Goal: Task Accomplishment & Management: Manage account settings

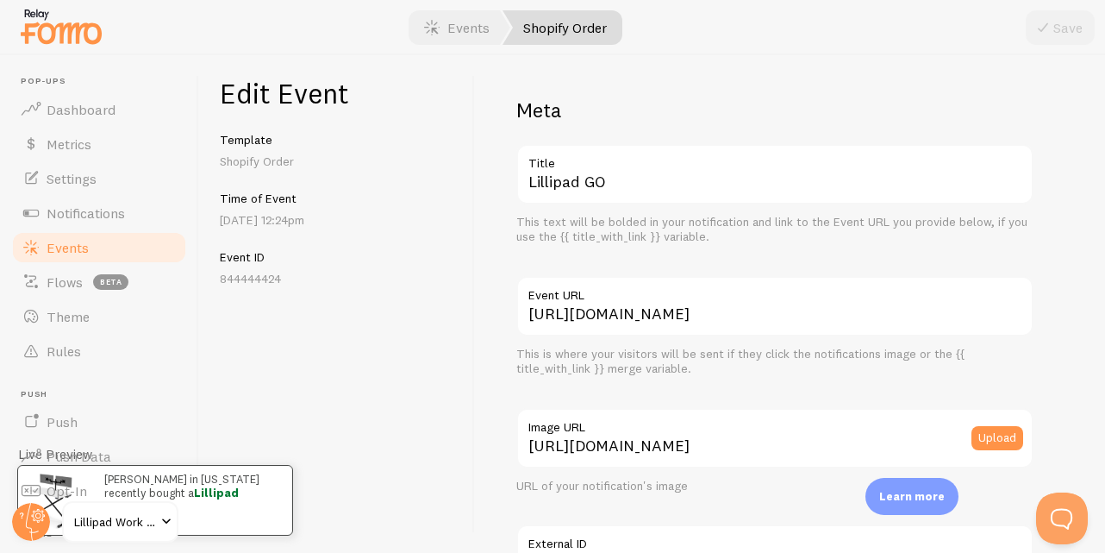
scroll to position [907, 0]
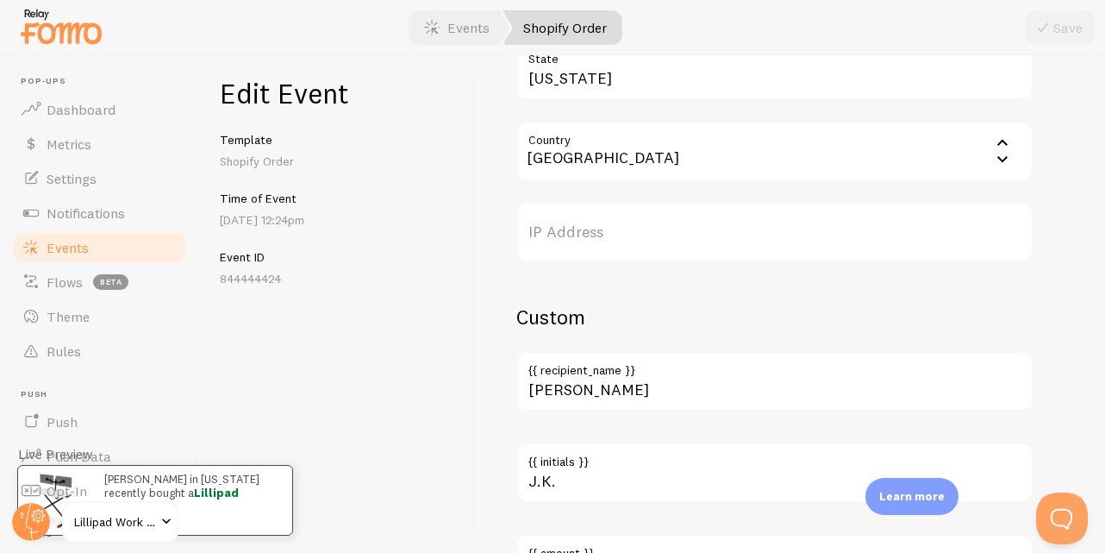
click at [60, 258] on link "Events" at bounding box center [99, 247] width 178 height 34
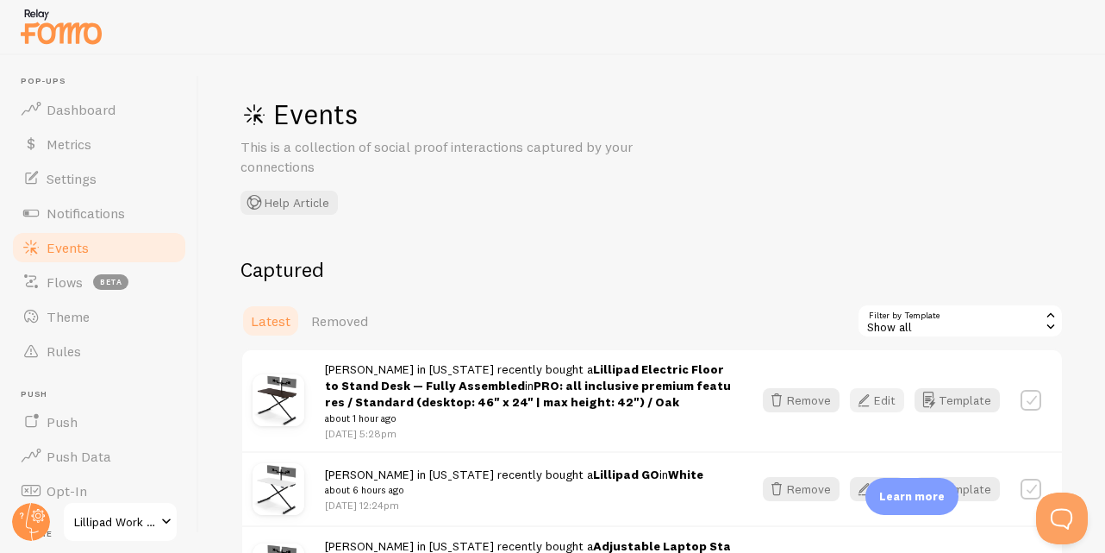
click at [879, 400] on button "Edit" at bounding box center [877, 400] width 54 height 24
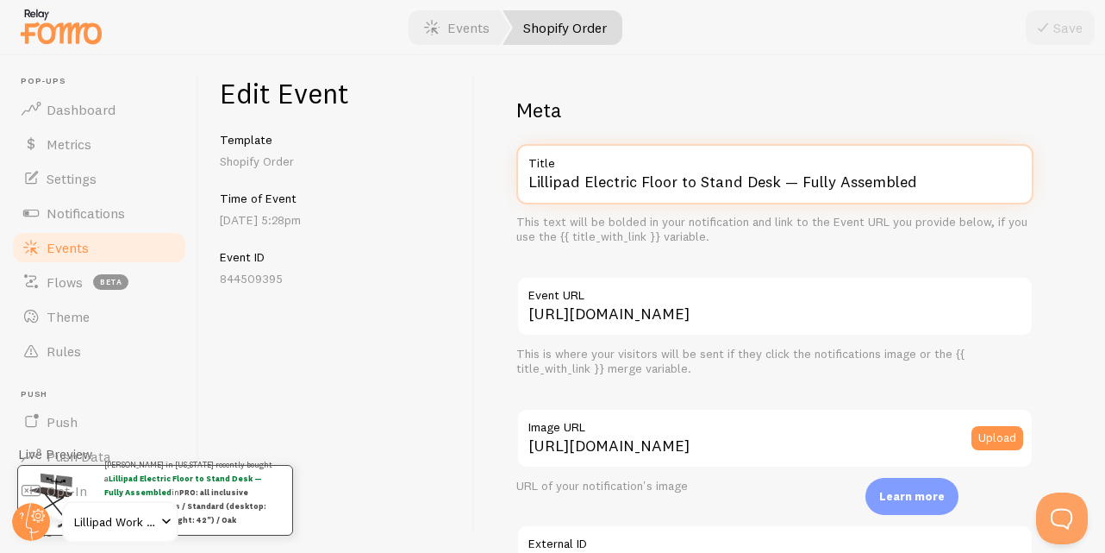
drag, startPoint x: 585, startPoint y: 180, endPoint x: 762, endPoint y: 193, distance: 177.2
click at [756, 193] on input "Lillipad Electric Floor to Stand Desk — Fully Assembled" at bounding box center [774, 174] width 517 height 60
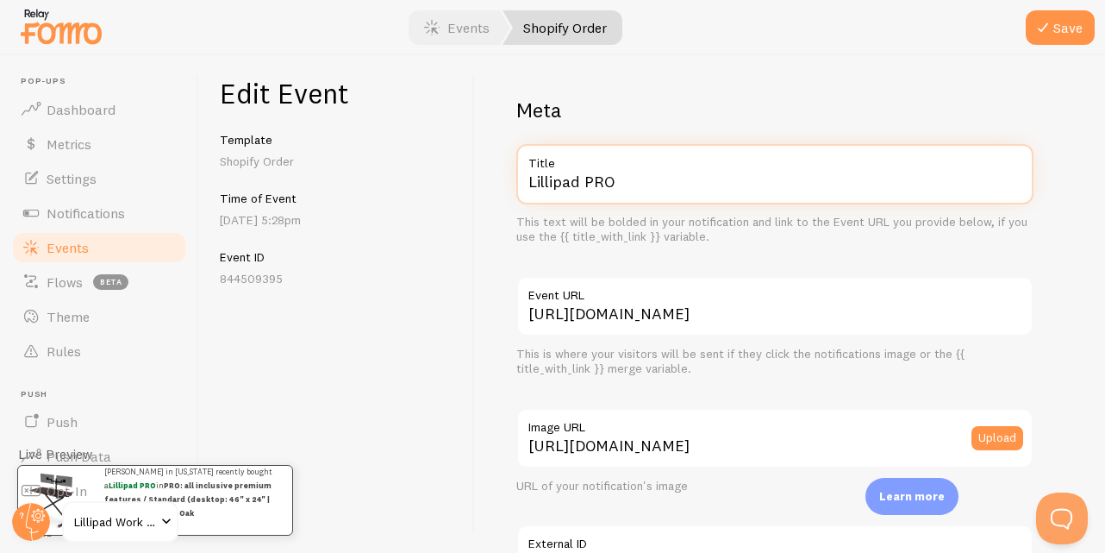
scroll to position [1123, 0]
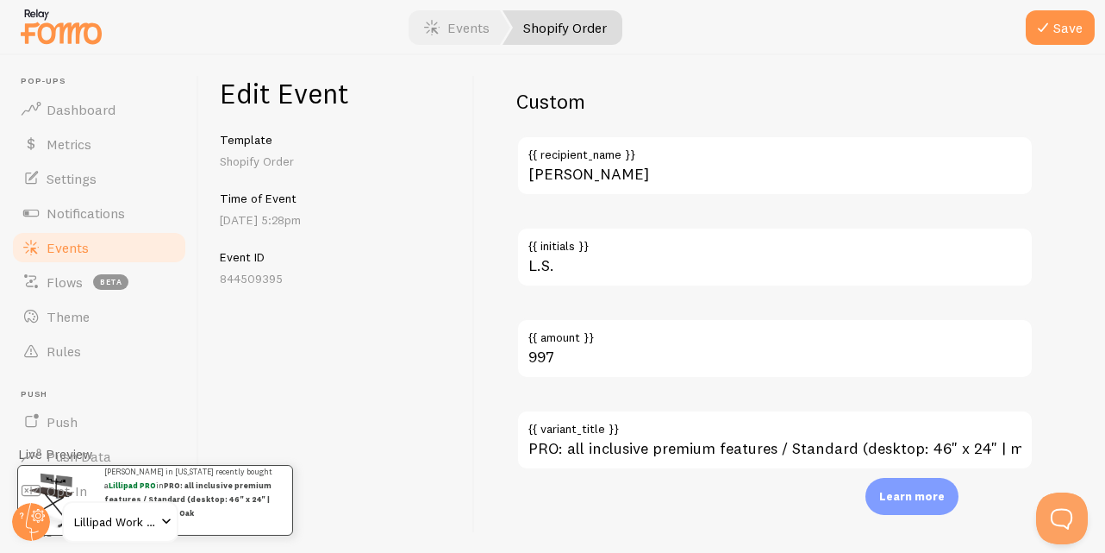
type input "Lillipad PRO"
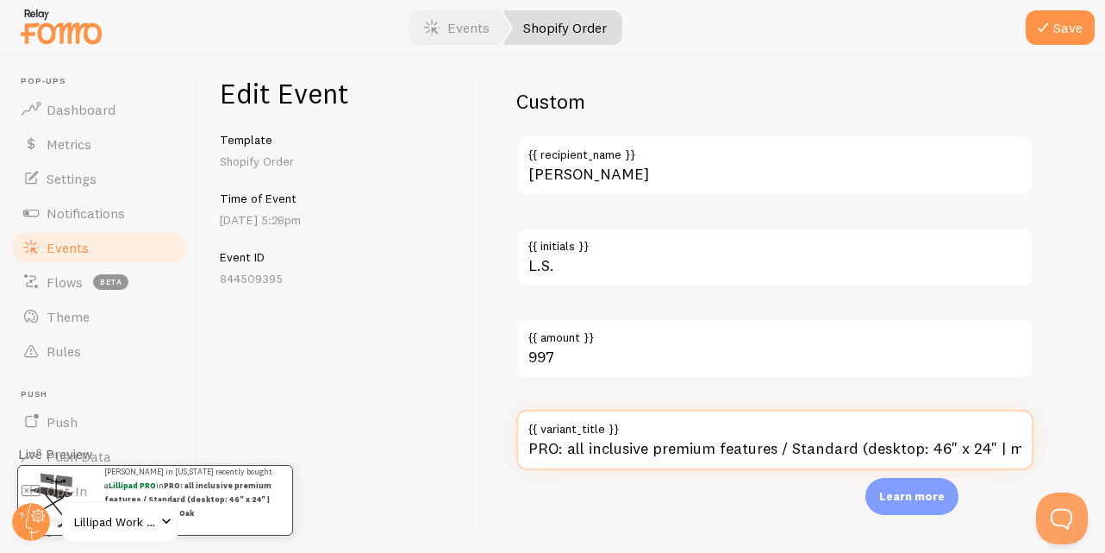
click at [686, 447] on input "PRO: all inclusive premium features / Standard (desktop: 46" x 24" | max height…" at bounding box center [774, 440] width 517 height 60
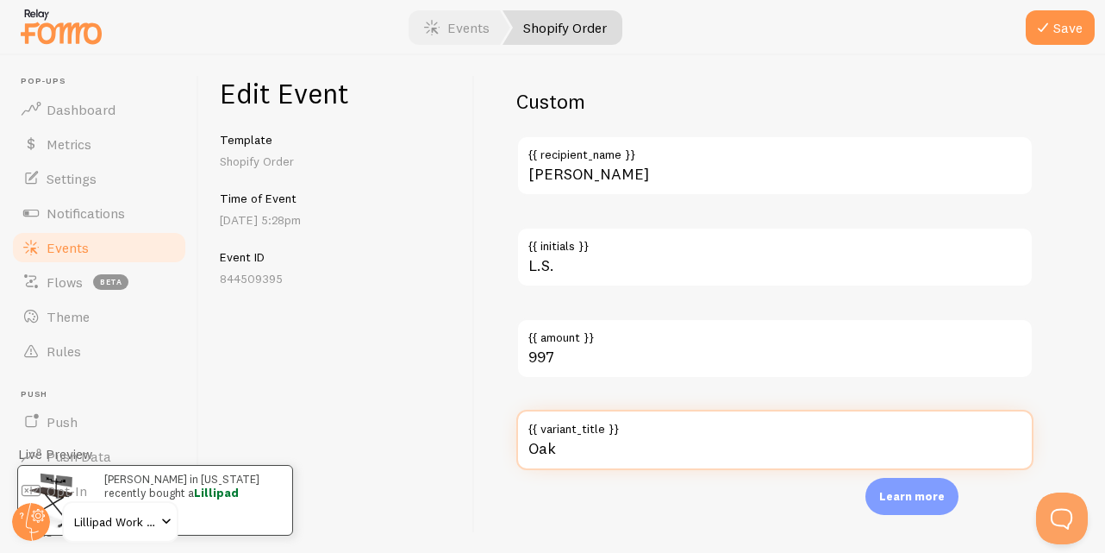
type input "Oak"
click at [1026, 10] on button "Save" at bounding box center [1060, 27] width 69 height 34
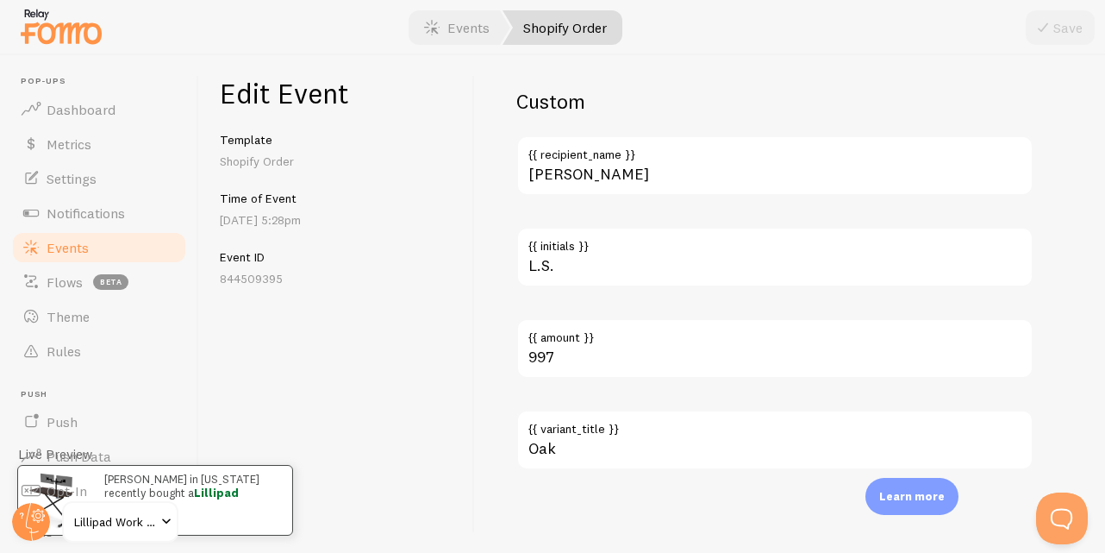
click at [129, 248] on link "Events" at bounding box center [99, 247] width 178 height 34
